Goal: Task Accomplishment & Management: Manage account settings

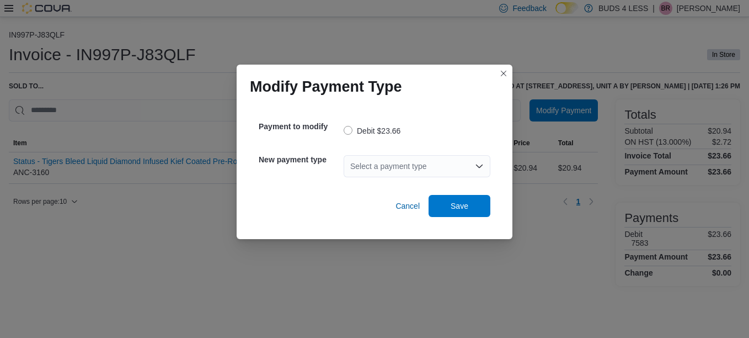
click at [405, 163] on div "Select a payment type" at bounding box center [417, 166] width 147 height 22
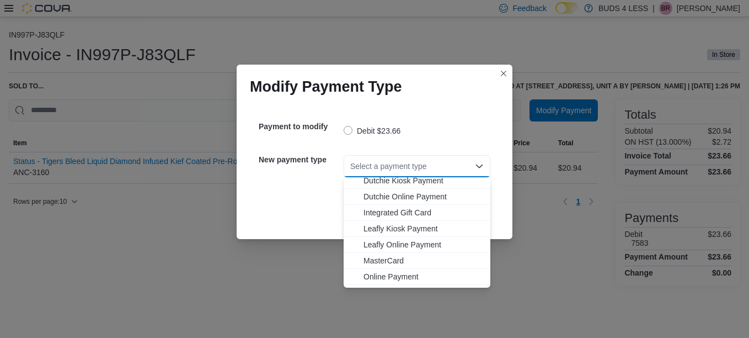
scroll to position [110, 0]
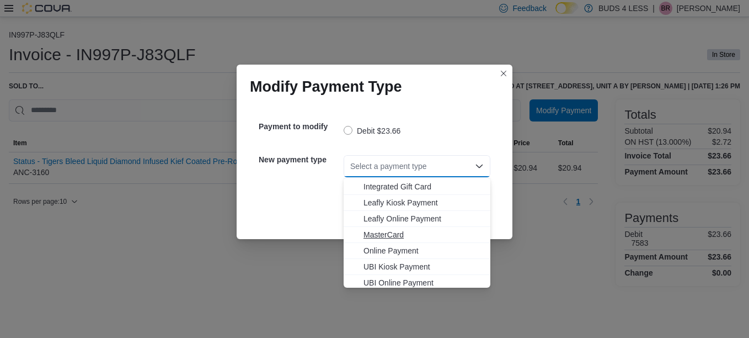
click at [395, 234] on span "MasterCard" at bounding box center [423, 234] width 120 height 11
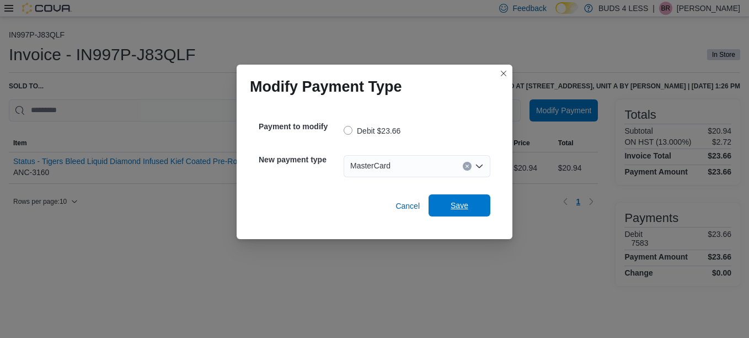
click at [462, 205] on span "Save" at bounding box center [460, 205] width 18 height 11
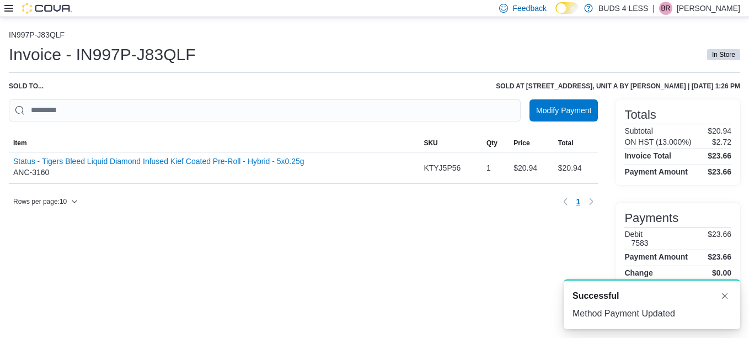
scroll to position [0, 0]
